Goal: Navigation & Orientation: Find specific page/section

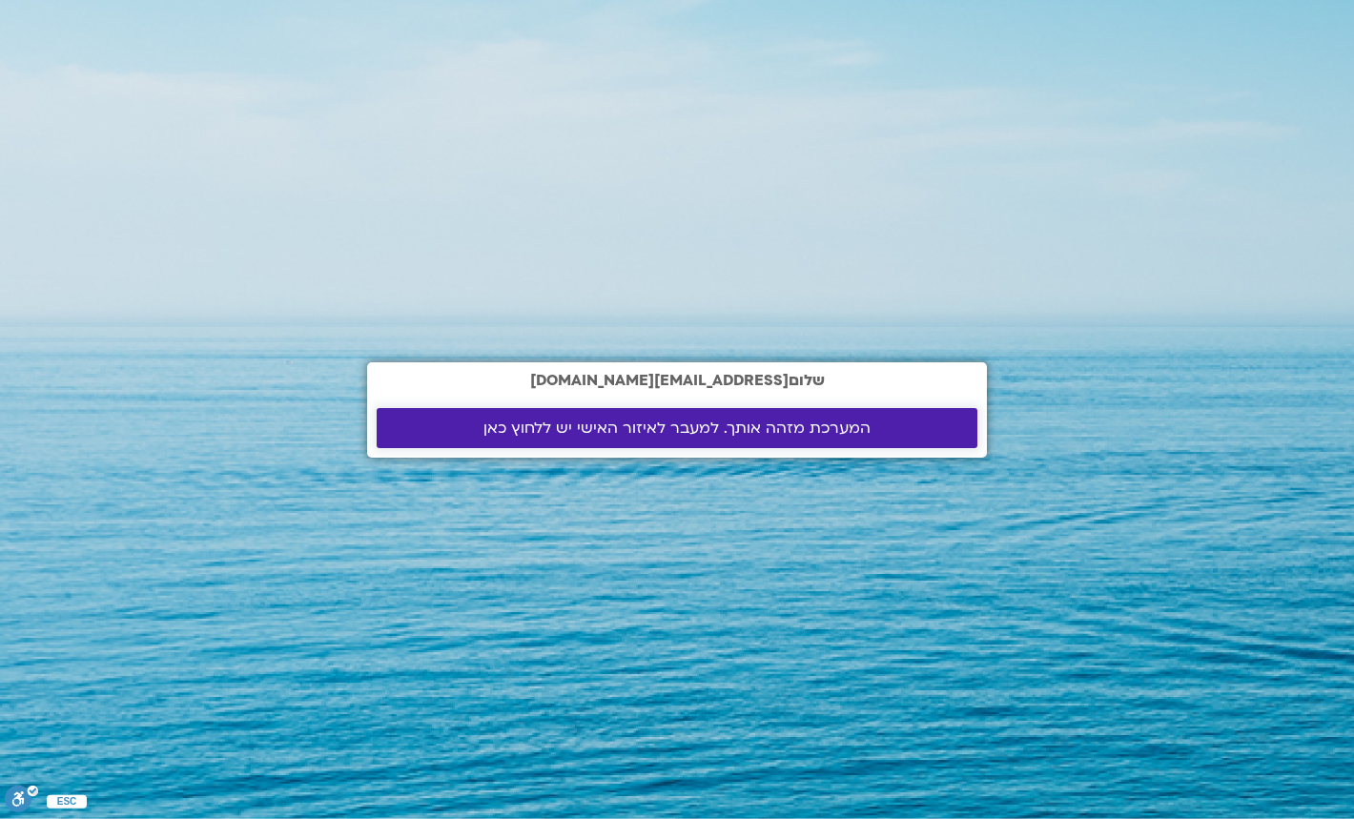
click at [421, 415] on link "המערכת מזהה אותך. למעבר לאיזור האישי יש ללחוץ כאן" at bounding box center [677, 428] width 601 height 40
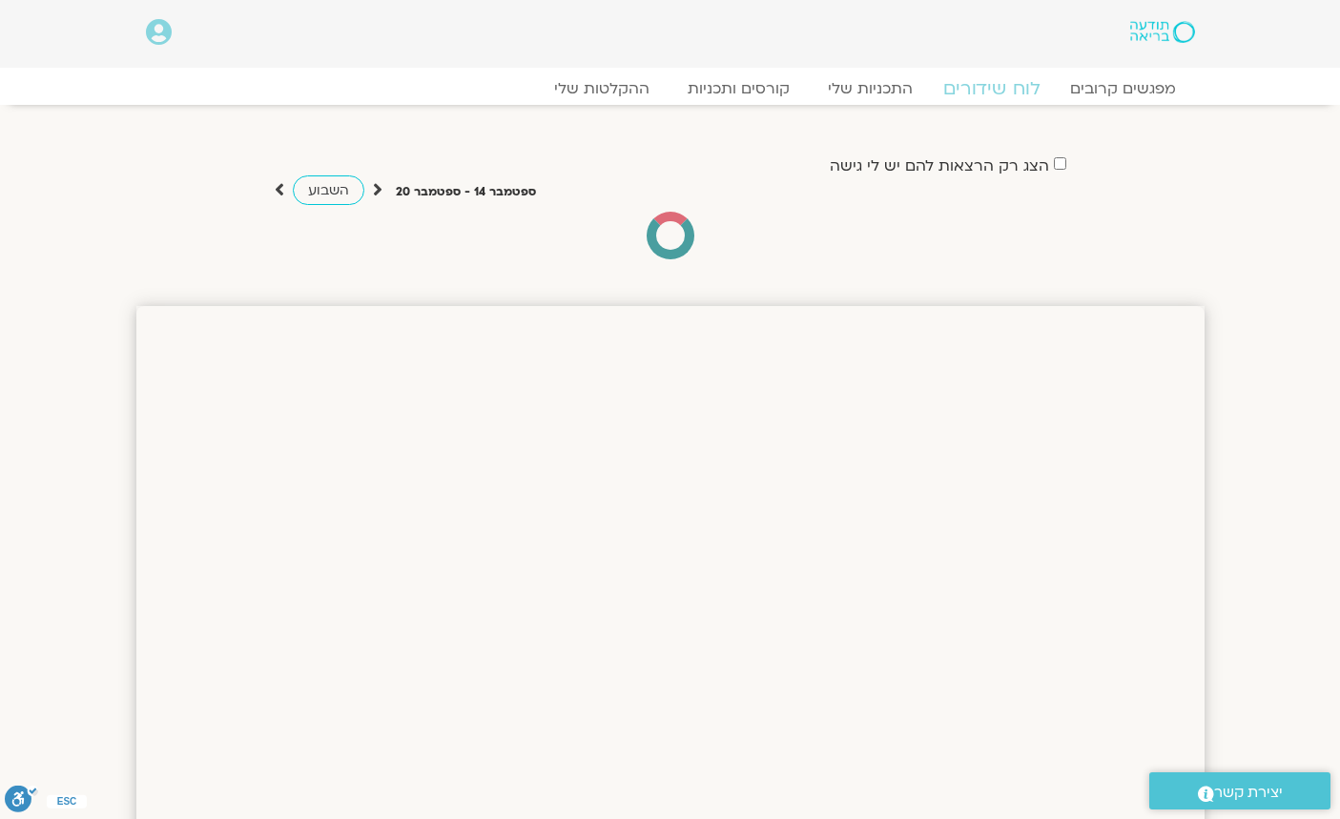
click at [985, 89] on link "לוח שידורים" at bounding box center [991, 88] width 143 height 23
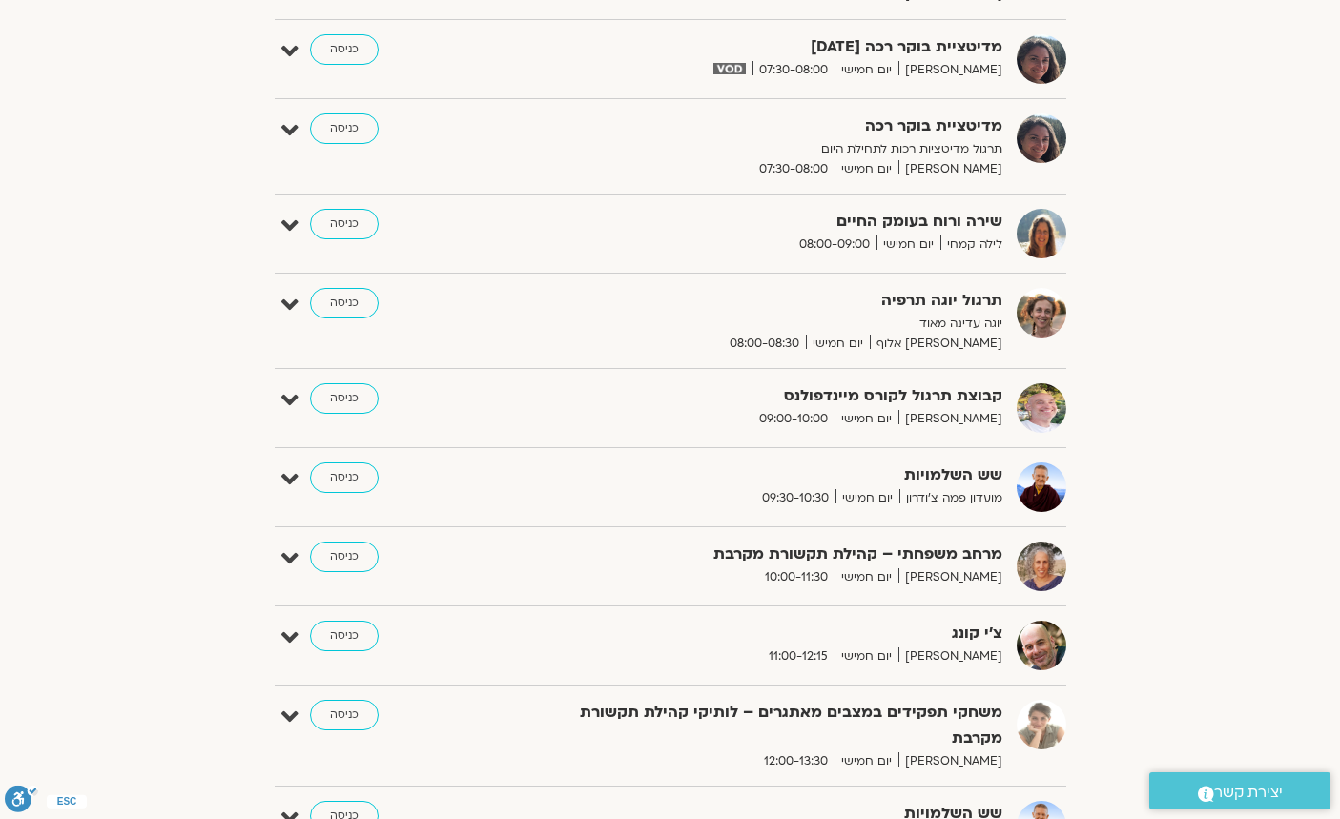
scroll to position [477, 0]
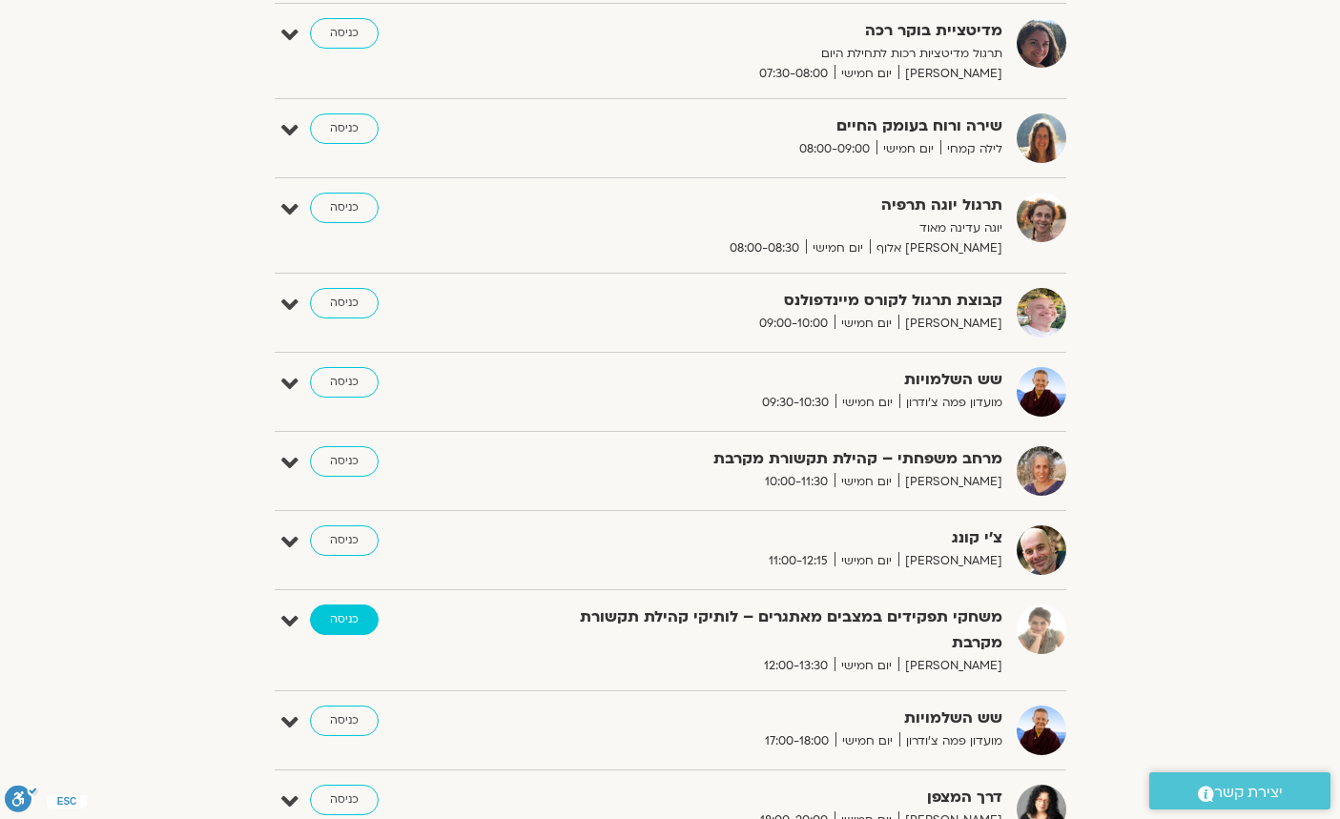
click at [341, 619] on link "כניסה" at bounding box center [344, 620] width 69 height 31
